Goal: Information Seeking & Learning: Learn about a topic

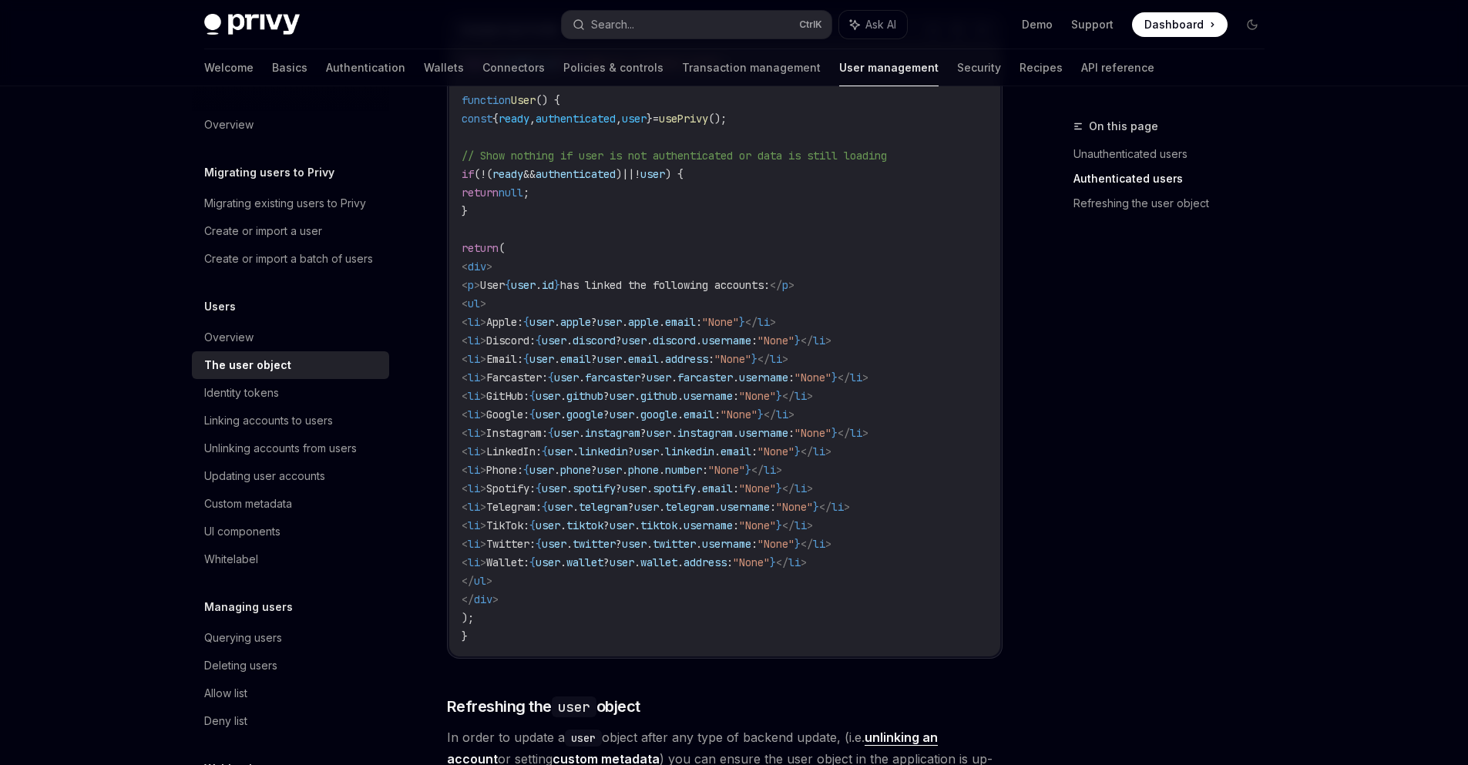
scroll to position [1480, 0]
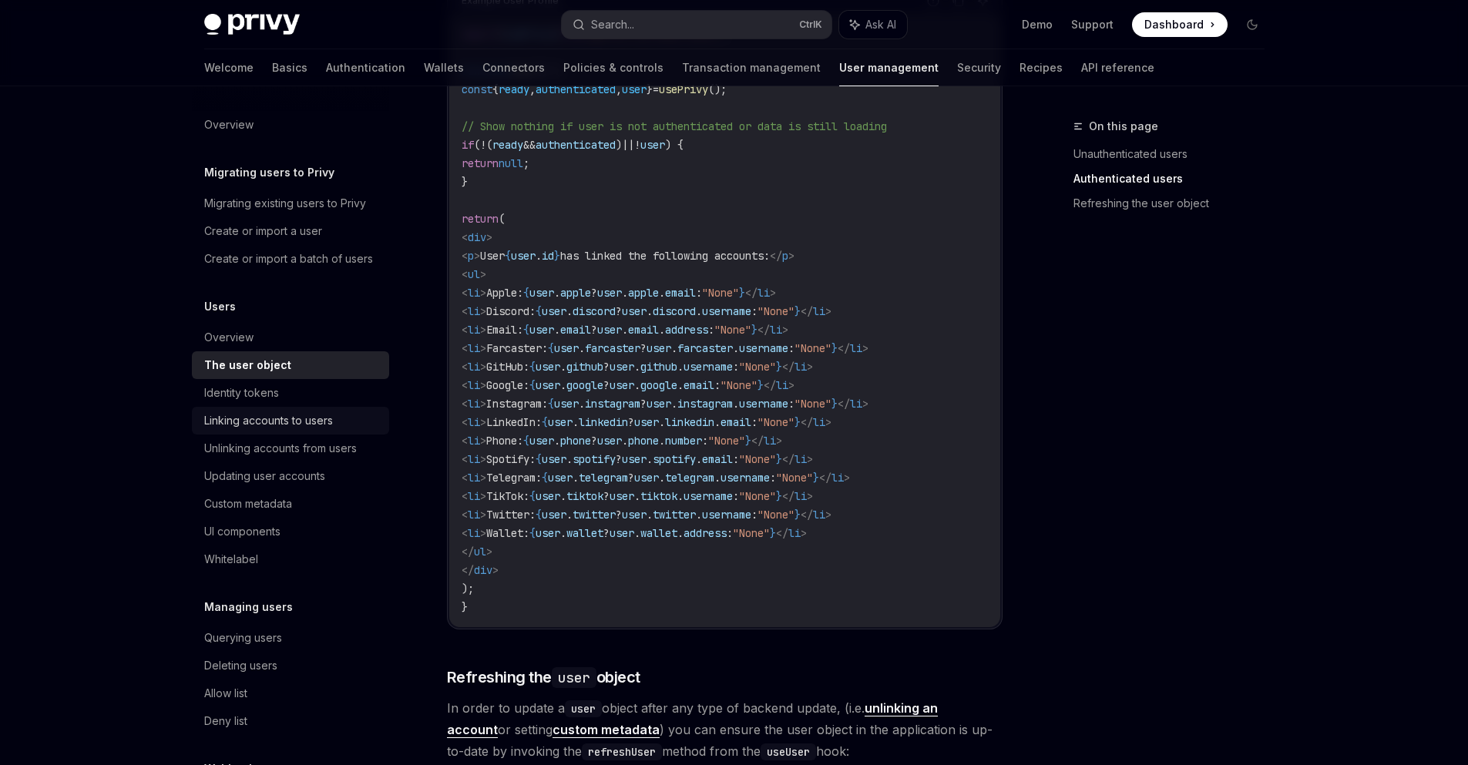
click at [330, 430] on div "Linking accounts to users" at bounding box center [268, 421] width 129 height 19
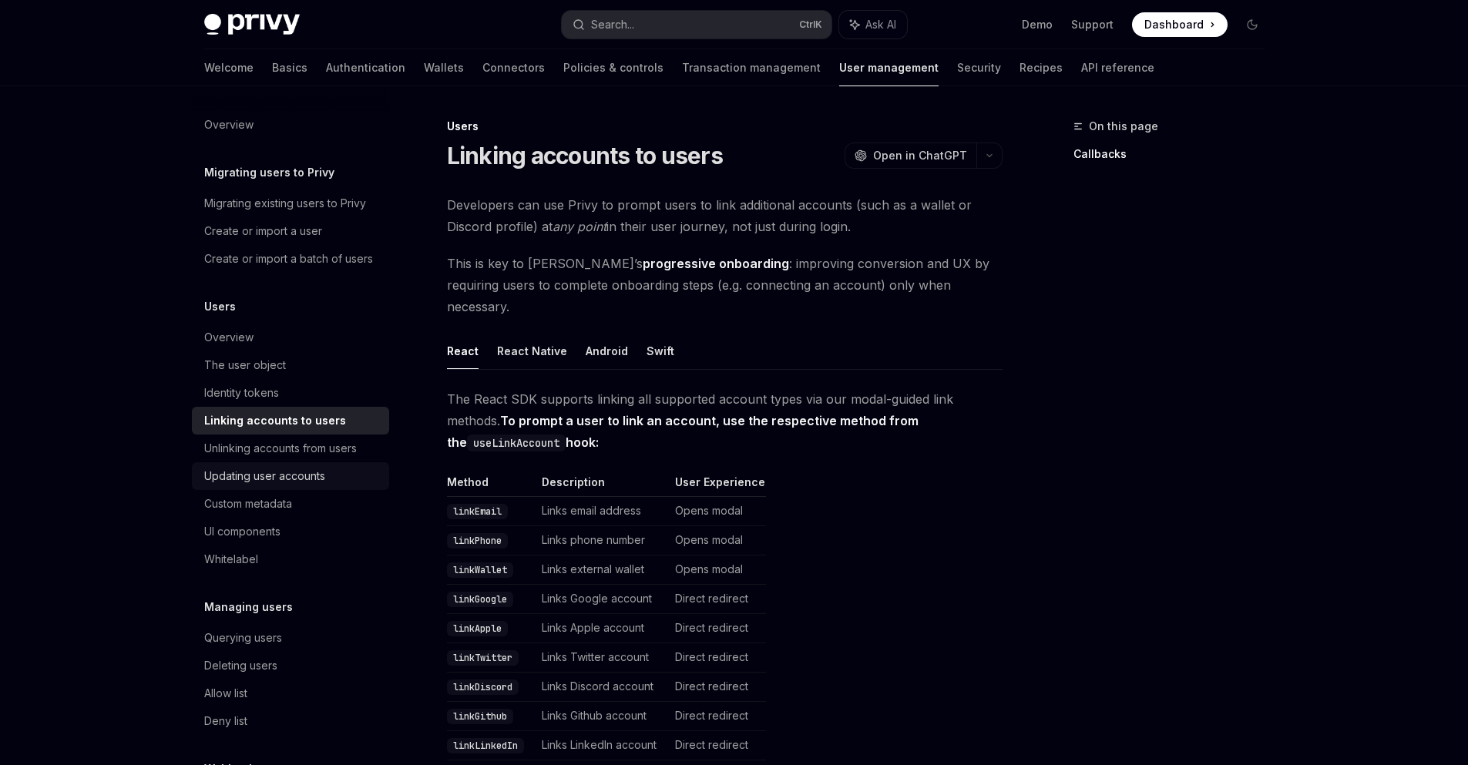
click at [344, 486] on div "Updating user accounts" at bounding box center [292, 476] width 176 height 19
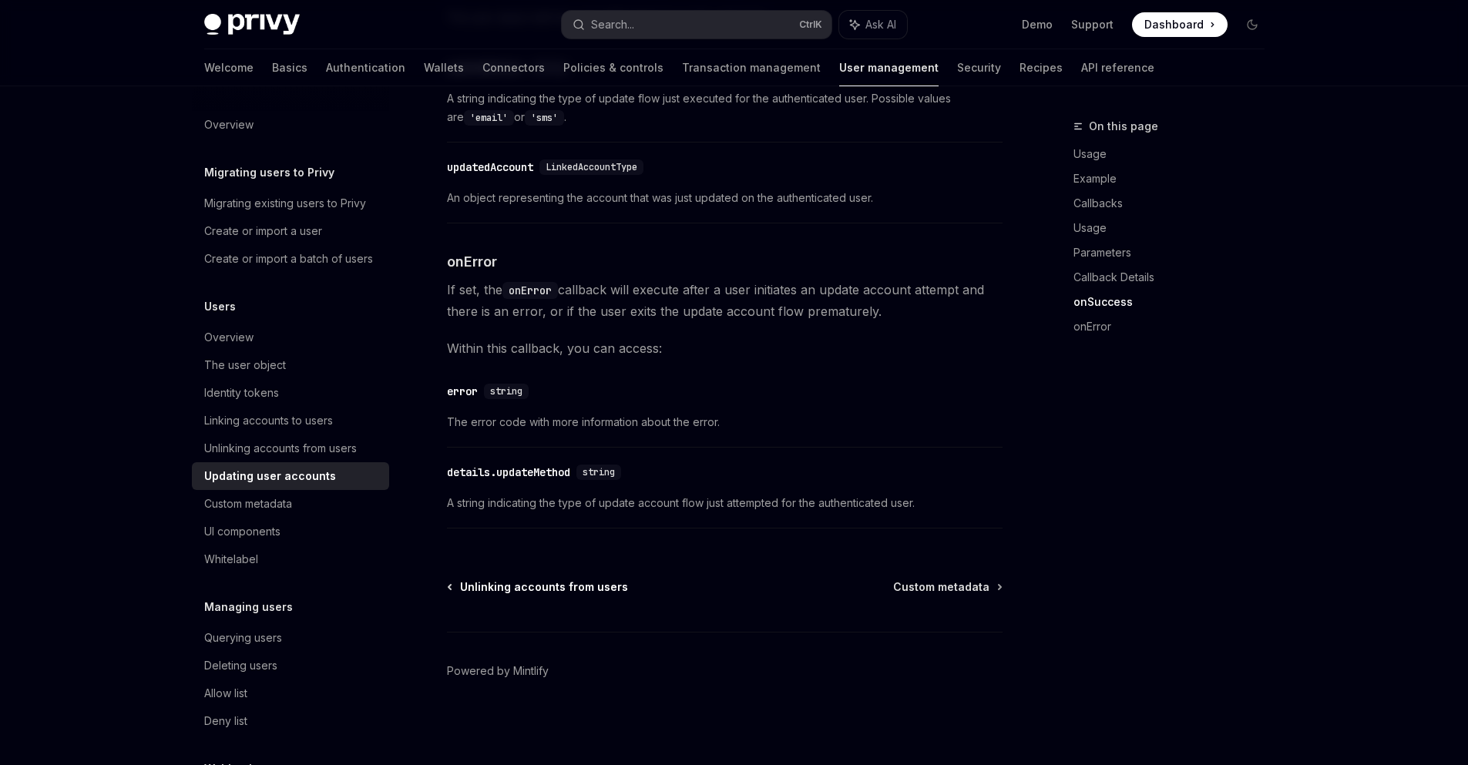
scroll to position [2113, 0]
click at [318, 513] on div "Custom metadata" at bounding box center [292, 504] width 176 height 19
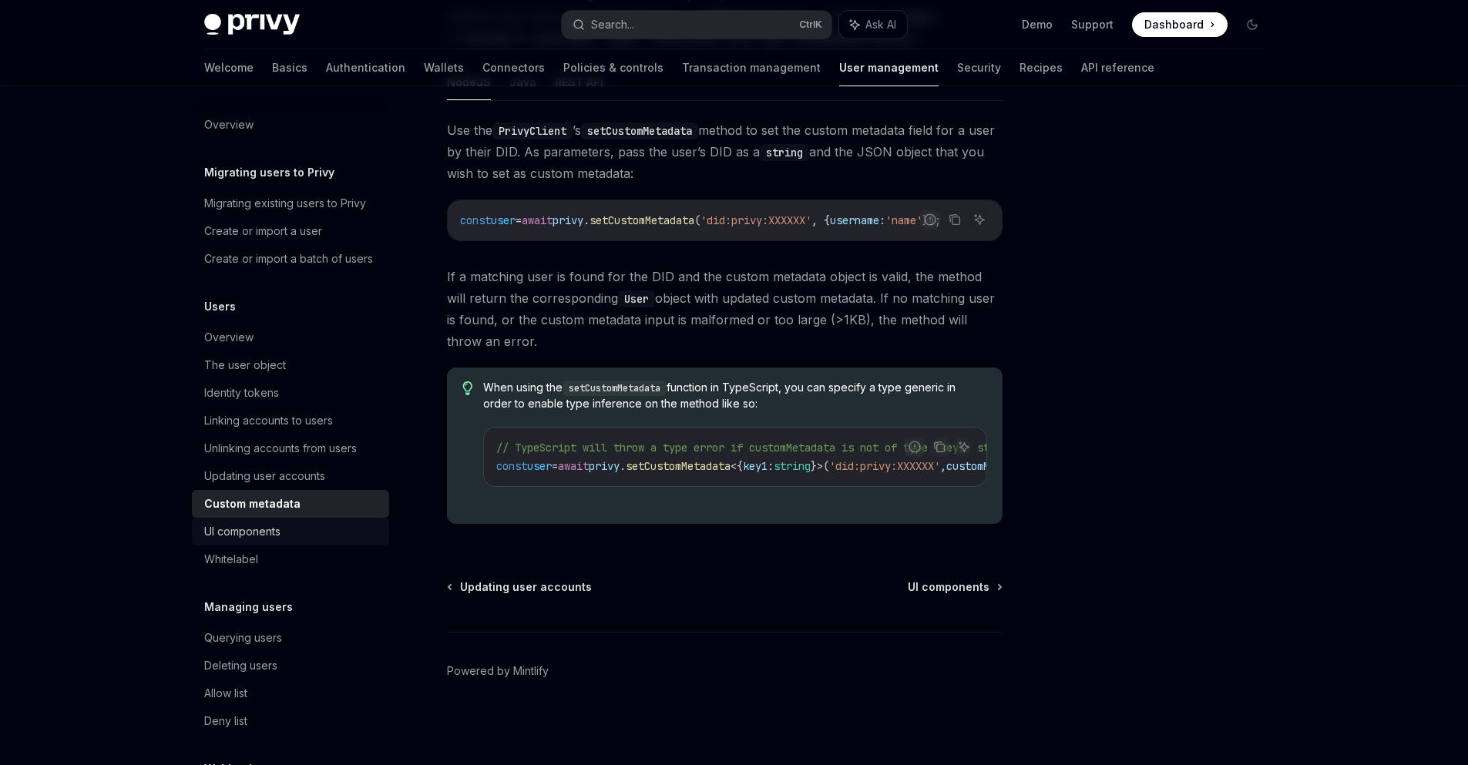
click at [286, 541] on div "UI components" at bounding box center [292, 532] width 176 height 19
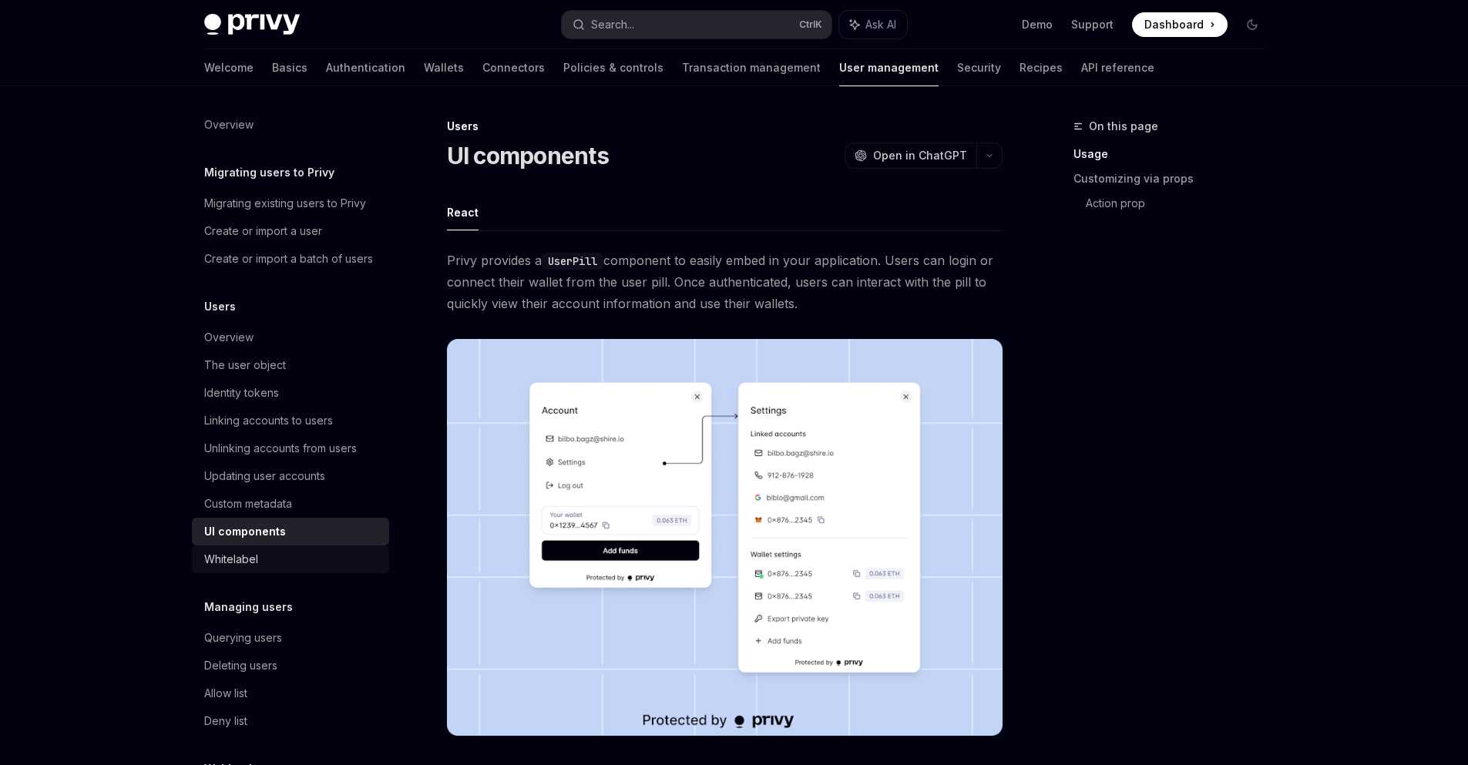
click at [285, 569] on div "Whitelabel" at bounding box center [292, 559] width 176 height 19
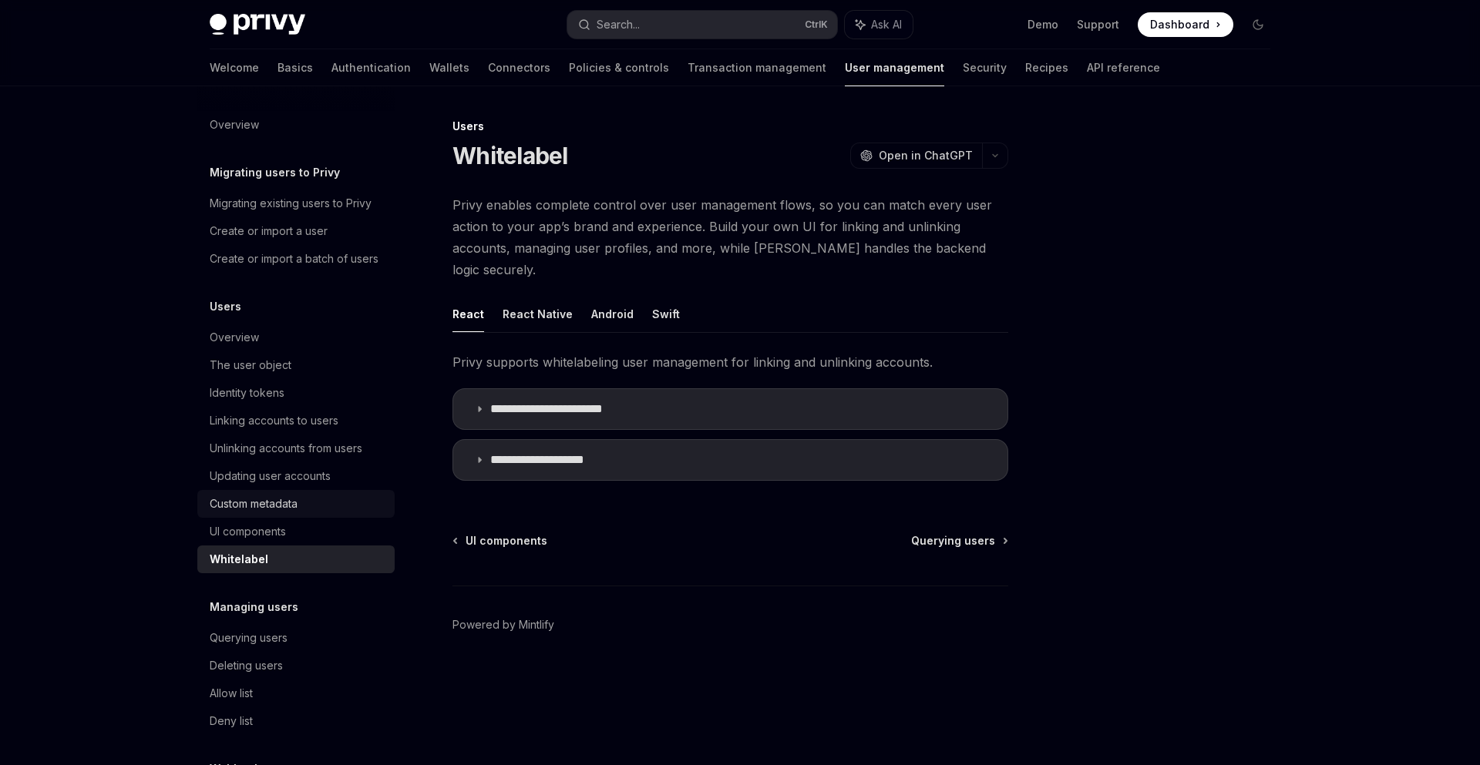
click at [304, 513] on div "Custom metadata" at bounding box center [298, 504] width 176 height 19
type textarea "*"
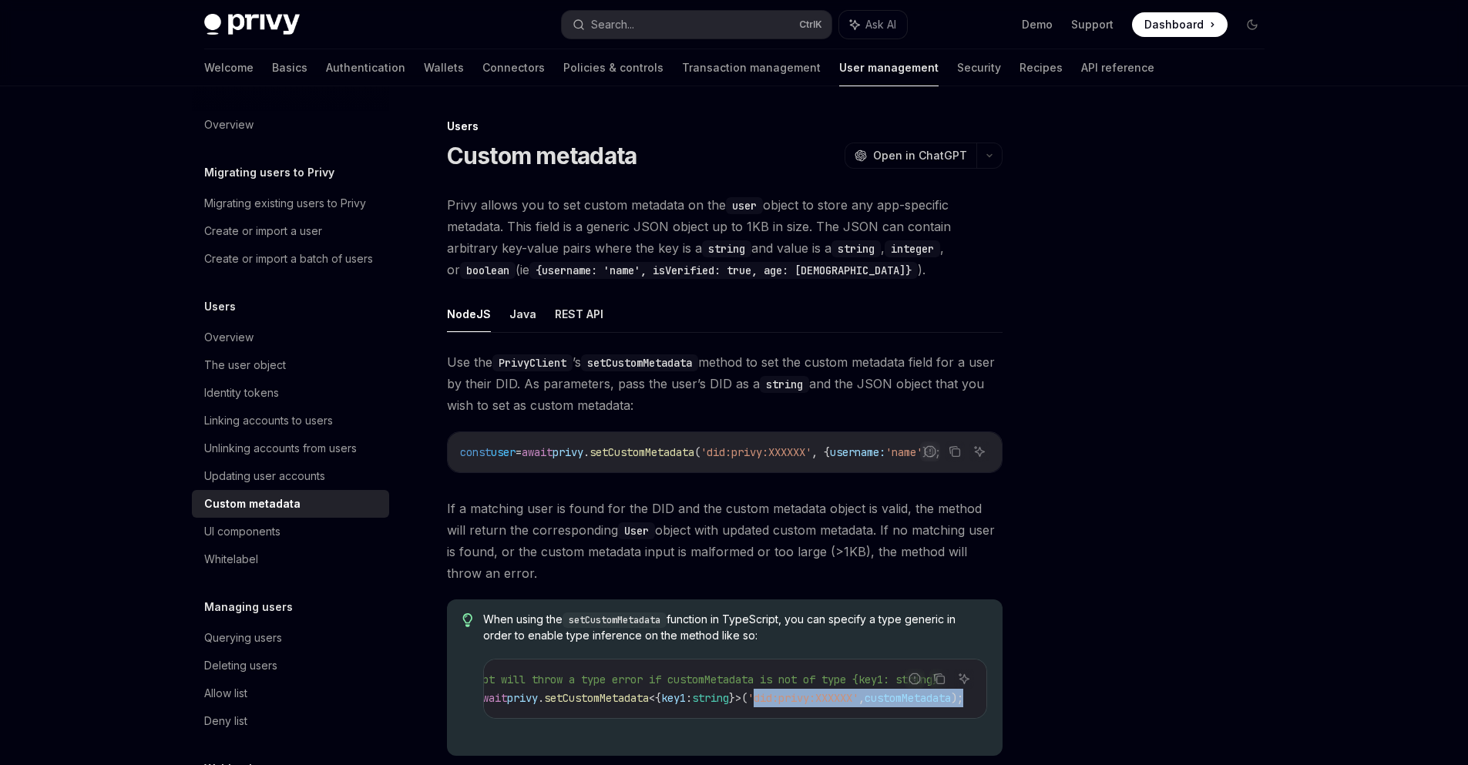
scroll to position [0, 163]
drag, startPoint x: 887, startPoint y: 701, endPoint x: 827, endPoint y: 703, distance: 60.2
click at [827, 703] on span "'did:privy:XXXXXX'" at bounding box center [788, 698] width 111 height 14
copy span "did:privy:XXXXXX"
